Goal: Find specific page/section: Find specific page/section

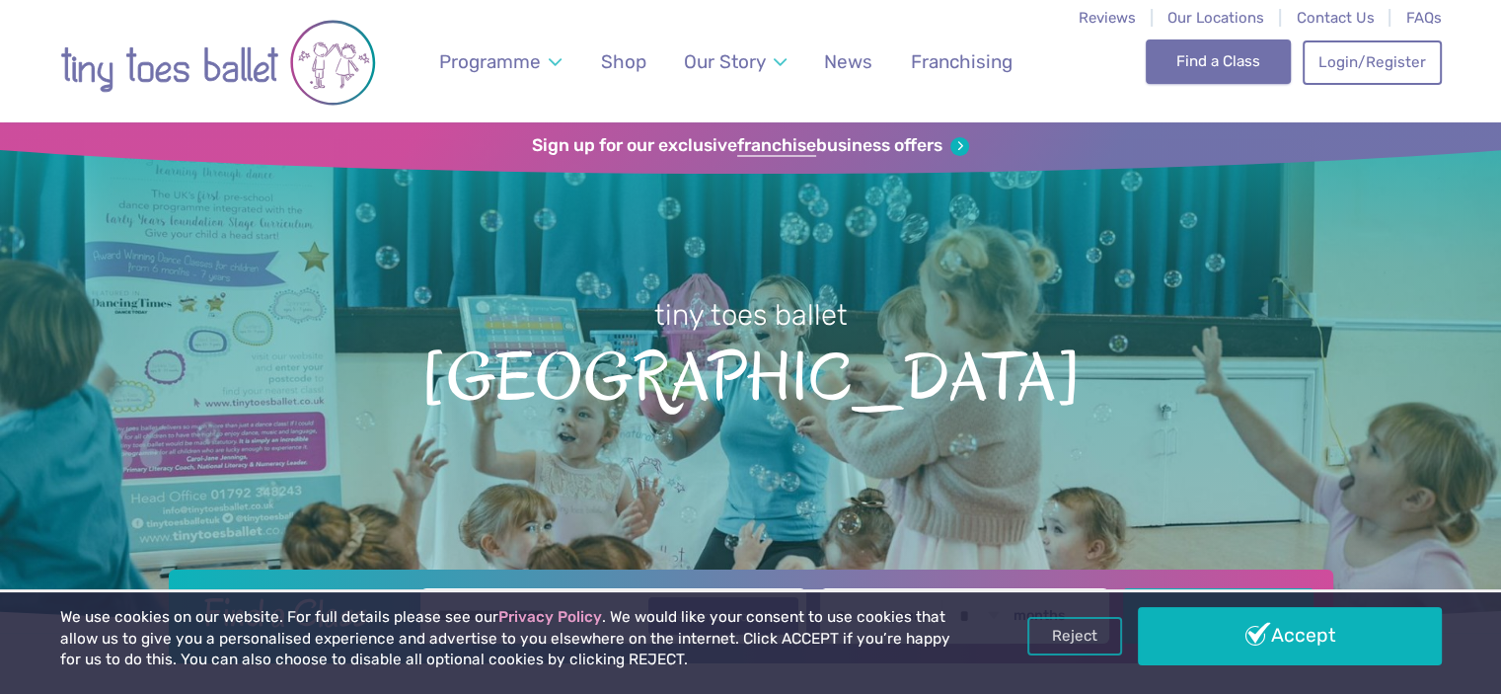
click at [1185, 58] on link "Find a Class" at bounding box center [1218, 60] width 145 height 43
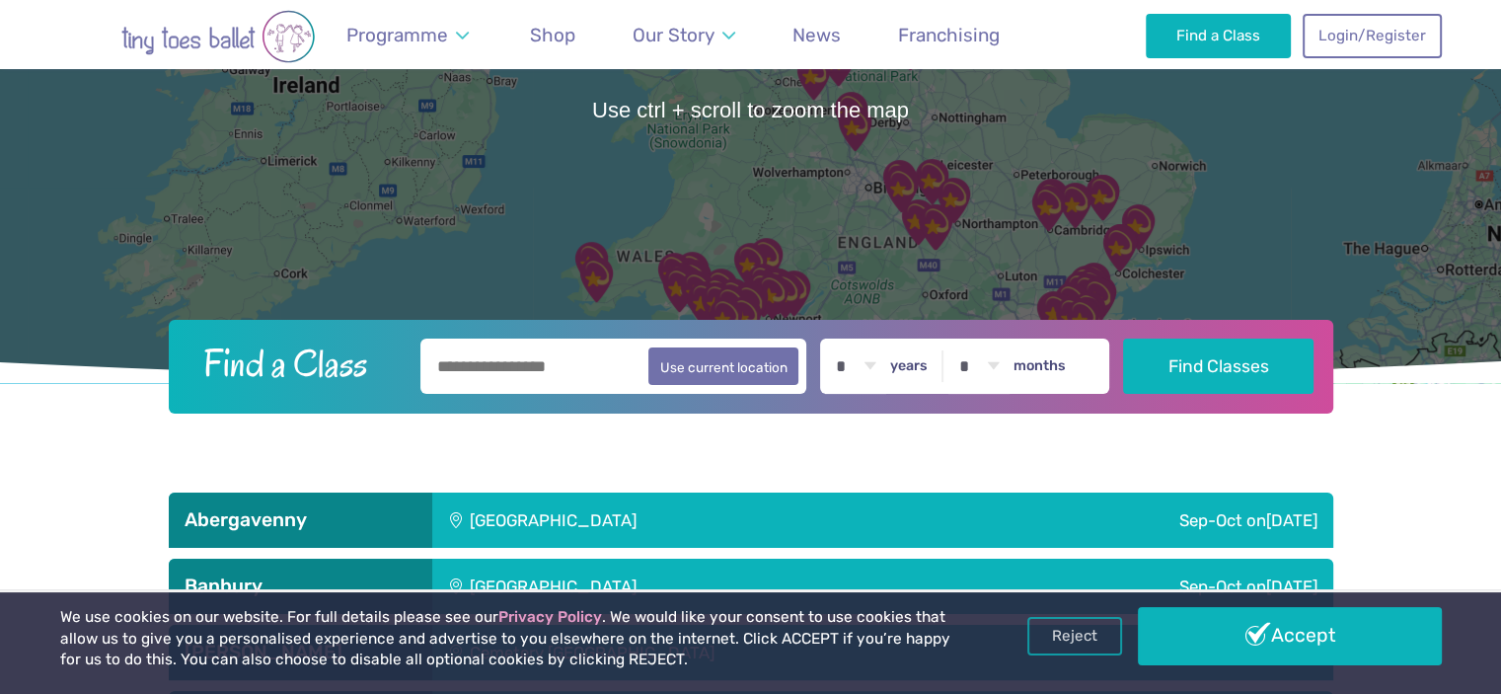
scroll to position [296, 0]
